Goal: Task Accomplishment & Management: Manage account settings

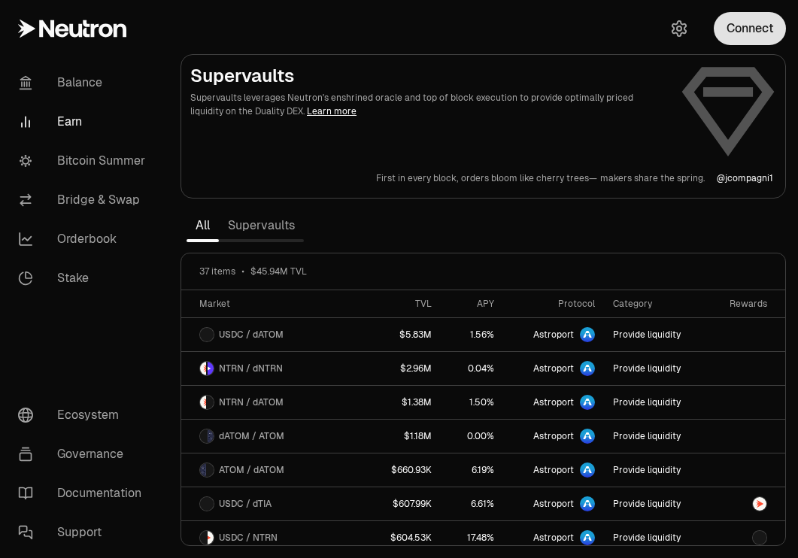
click at [759, 30] on button "Connect" at bounding box center [750, 28] width 72 height 33
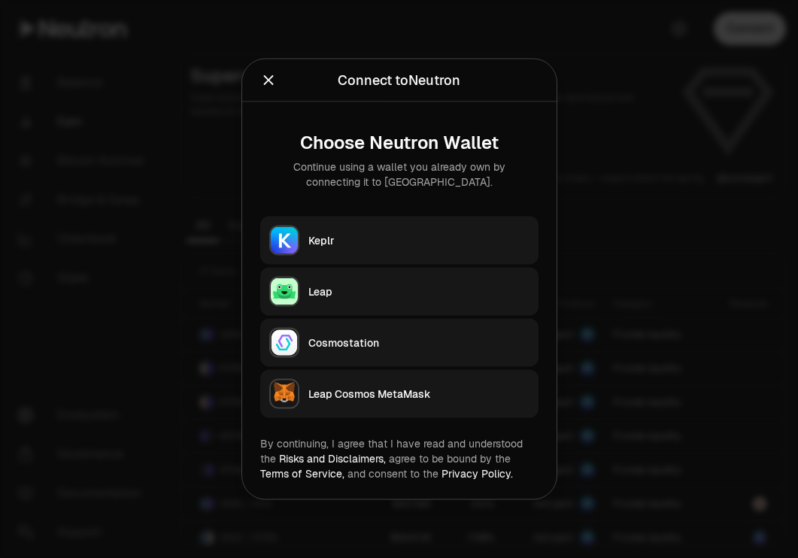
click at [423, 244] on div "Keplr" at bounding box center [418, 240] width 221 height 15
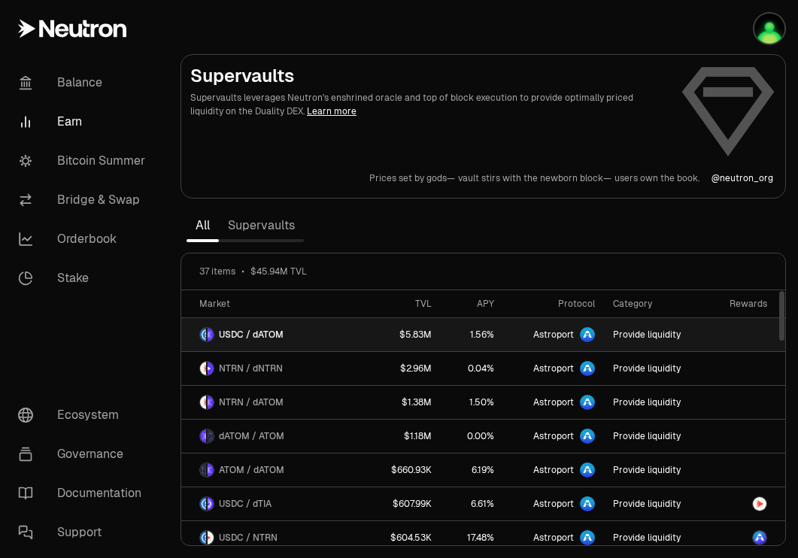
click at [288, 333] on link "USDC / dATOM" at bounding box center [275, 334] width 188 height 33
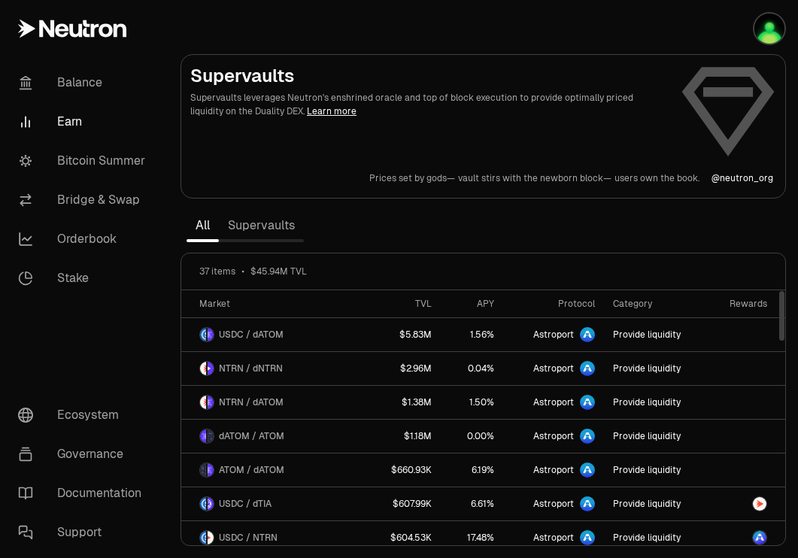
click at [265, 228] on link "Supervaults" at bounding box center [261, 226] width 85 height 30
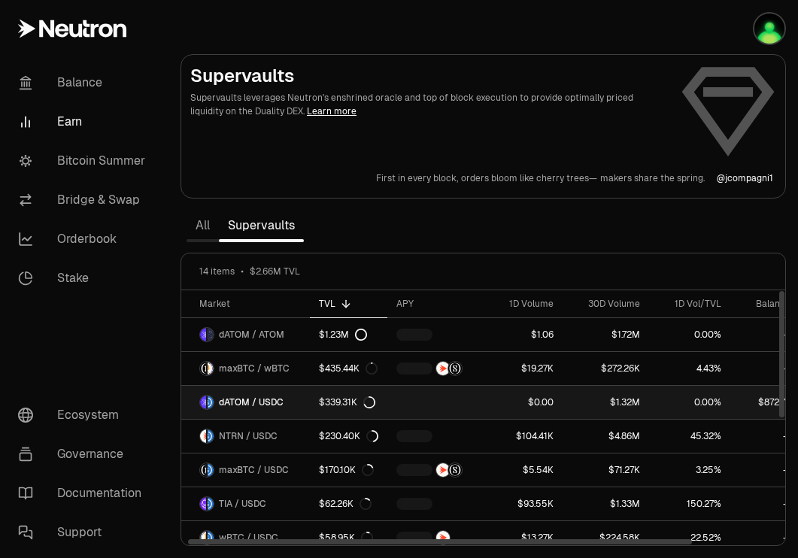
click at [280, 405] on span "dATOM / USDC" at bounding box center [251, 402] width 65 height 12
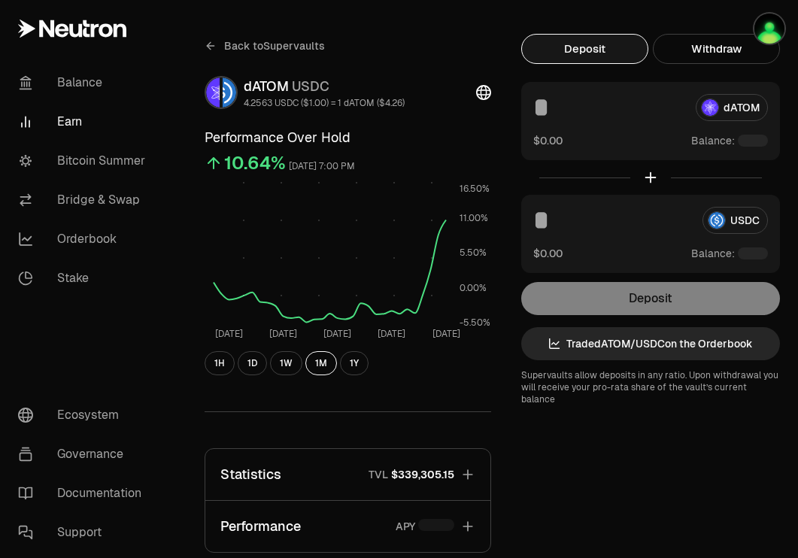
scroll to position [24, 0]
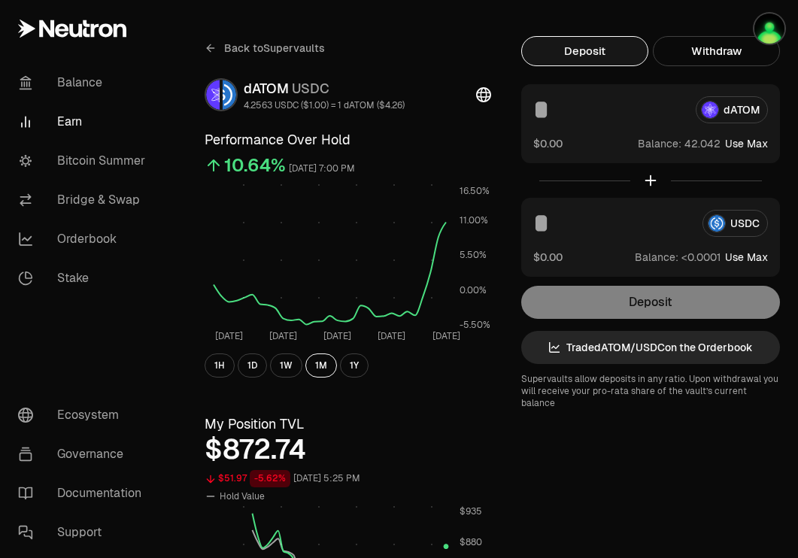
click at [720, 56] on div at bounding box center [750, 28] width 96 height 57
click at [702, 56] on div at bounding box center [750, 28] width 96 height 57
click at [710, 47] on button "button" at bounding box center [750, 28] width 96 height 57
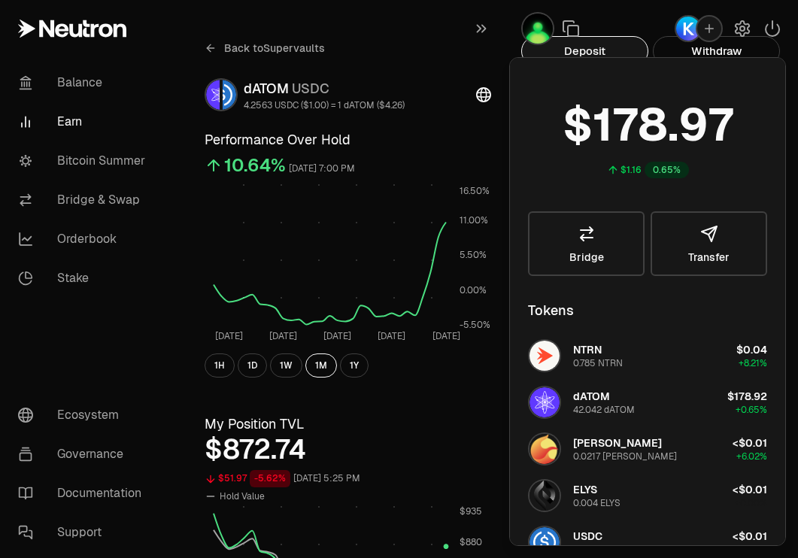
click at [433, 414] on h3 "My Position TVL" at bounding box center [348, 424] width 287 height 21
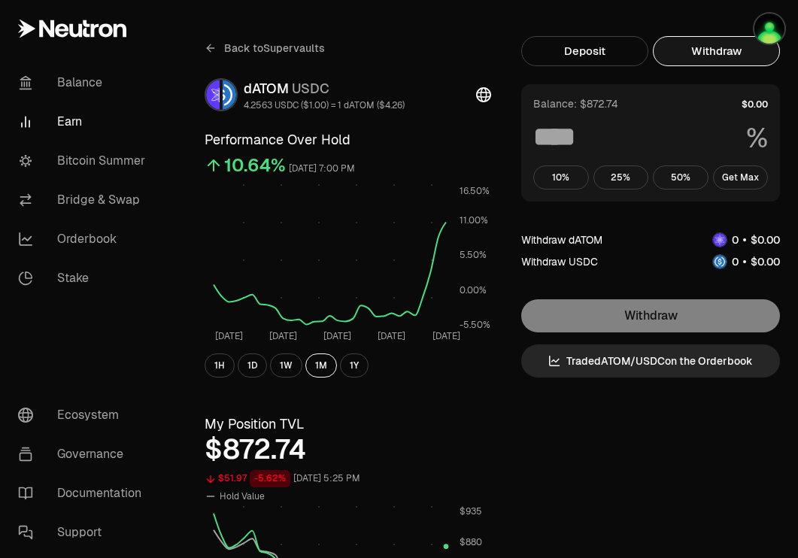
click at [715, 60] on button "Withdraw" at bounding box center [716, 51] width 127 height 30
click at [739, 169] on button "Get Max" at bounding box center [741, 178] width 56 height 24
type input "***"
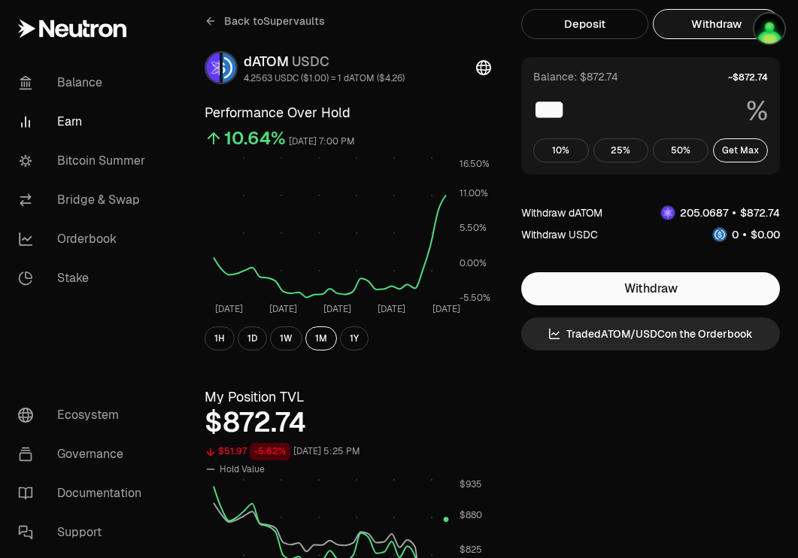
scroll to position [0, 0]
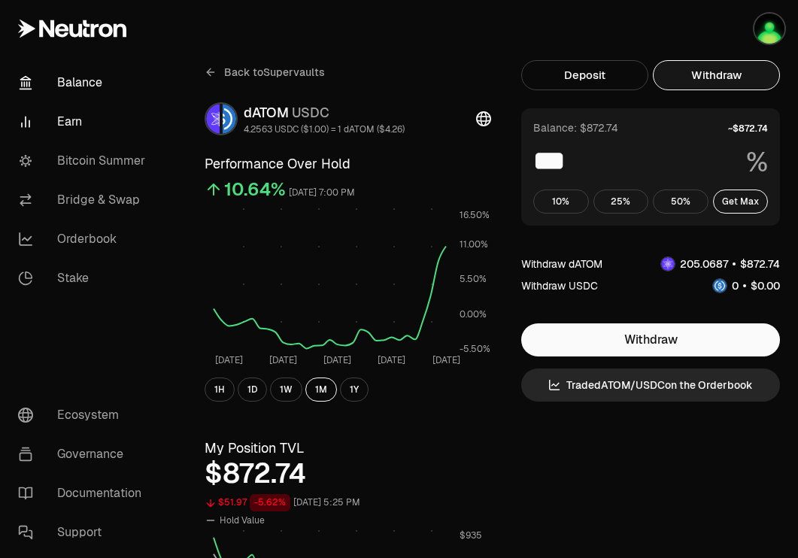
click at [92, 87] on link "Balance" at bounding box center [84, 82] width 156 height 39
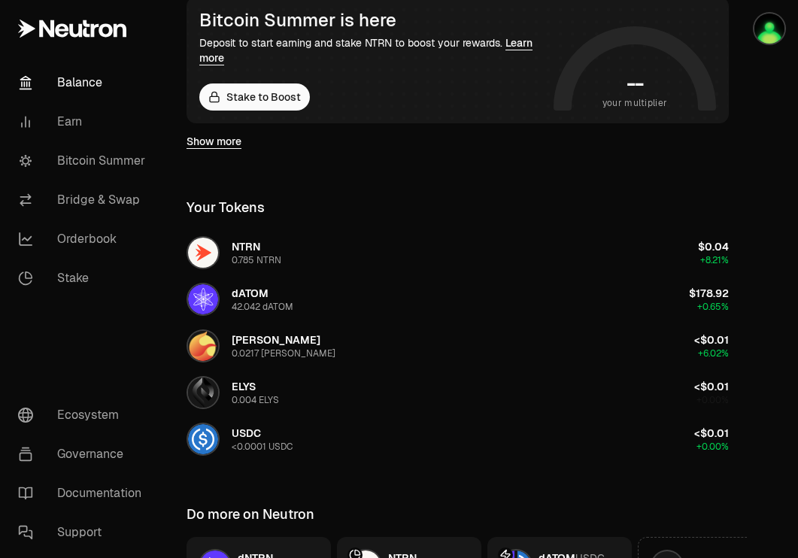
scroll to position [454, 0]
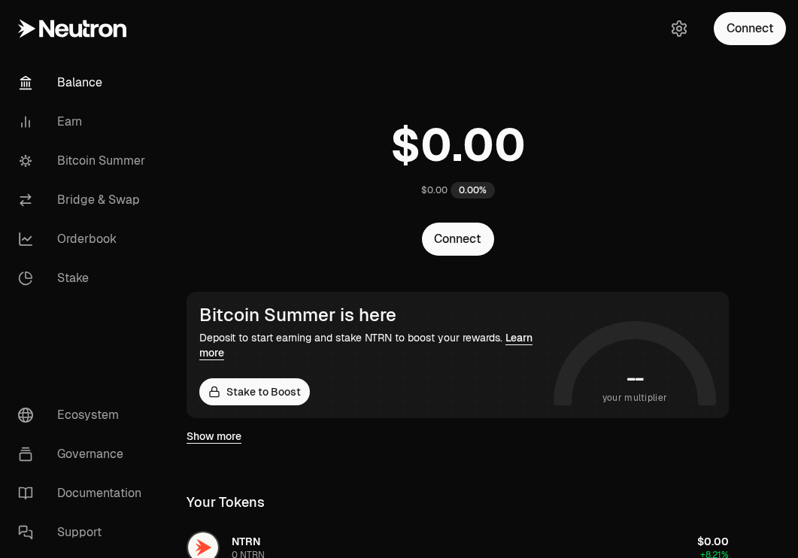
scroll to position [454, 0]
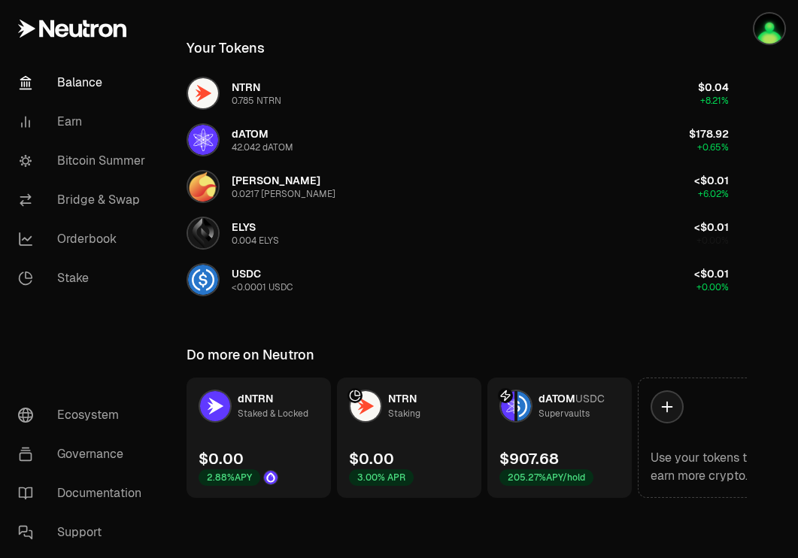
click at [590, 431] on link "dATOM USDC Supervaults $907.68 205.27% APY/hold" at bounding box center [559, 438] width 144 height 120
